Goal: Task Accomplishment & Management: Manage account settings

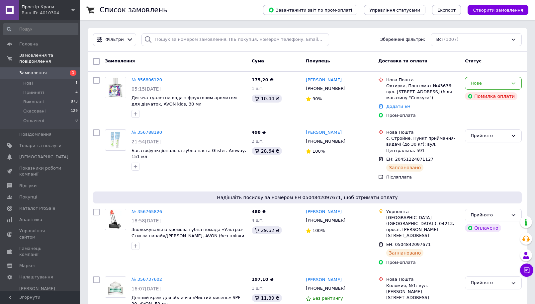
click at [48, 143] on span "Товари та послуги" at bounding box center [40, 146] width 42 height 6
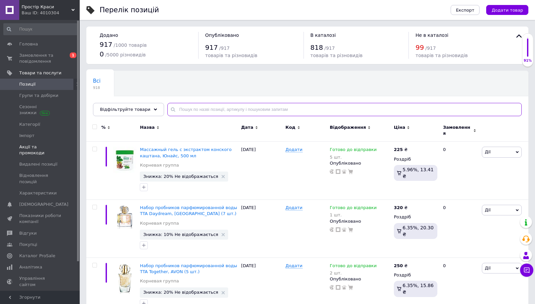
click at [192, 110] on input "text" at bounding box center [344, 109] width 354 height 13
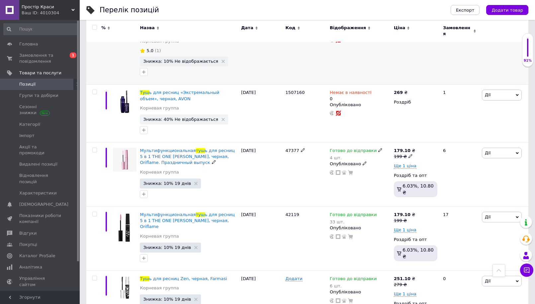
scroll to position [897, 0]
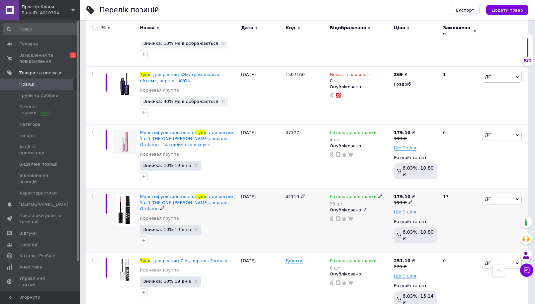
type input "туш"
click at [403, 210] on span "Ще 1 ціна" at bounding box center [405, 212] width 23 height 5
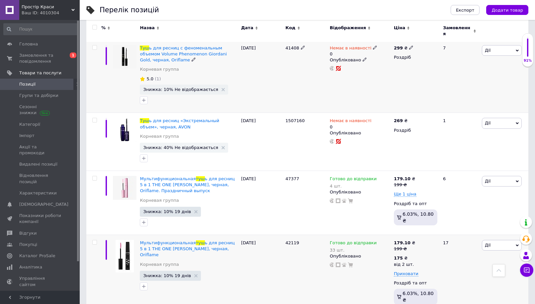
scroll to position [930, 0]
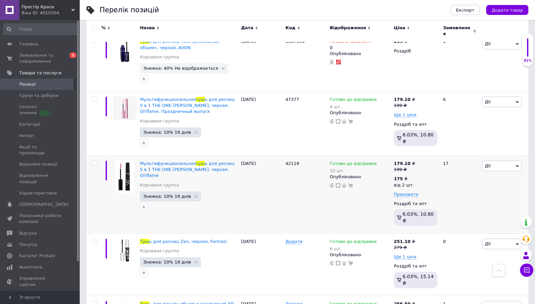
click at [51, 55] on span "Замовлення та повідомлення" at bounding box center [40, 58] width 42 height 12
